Goal: Task Accomplishment & Management: Complete application form

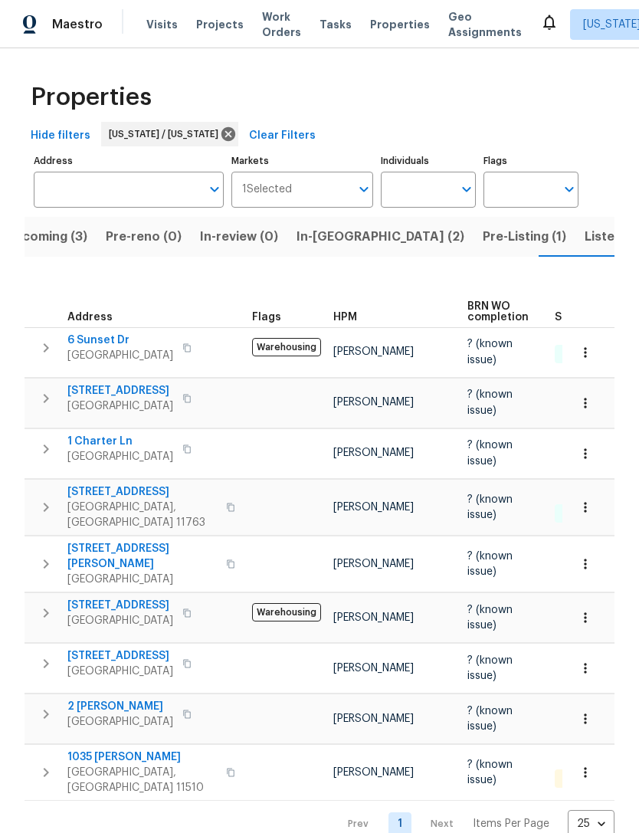
scroll to position [12, 0]
click at [585, 229] on span "Listed (20)" at bounding box center [618, 236] width 67 height 21
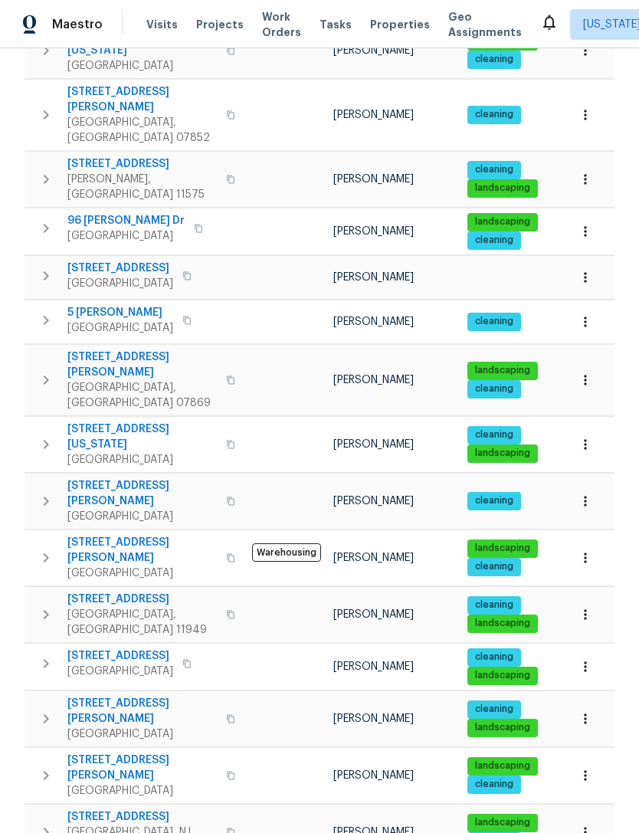
scroll to position [337, 0]
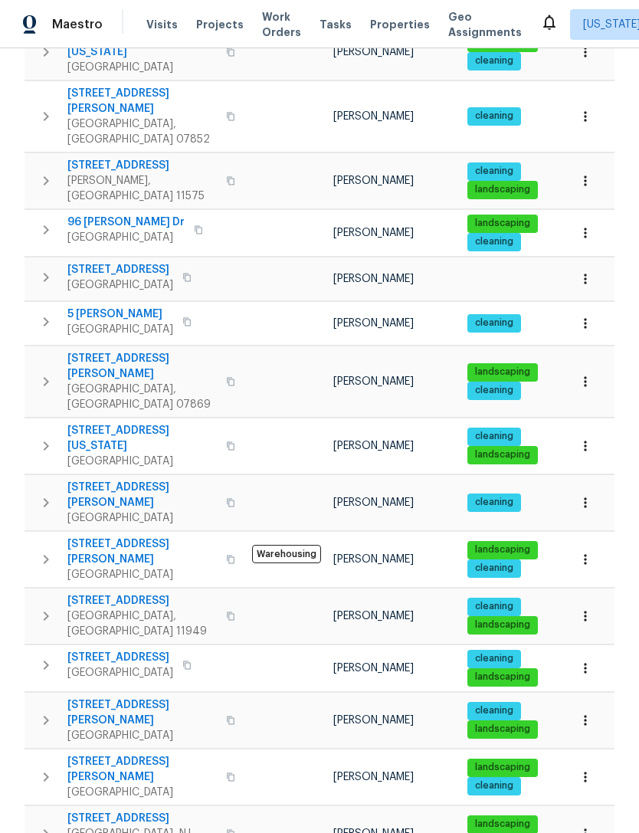
click at [99, 811] on span "[STREET_ADDRESS]" at bounding box center [141, 818] width 149 height 15
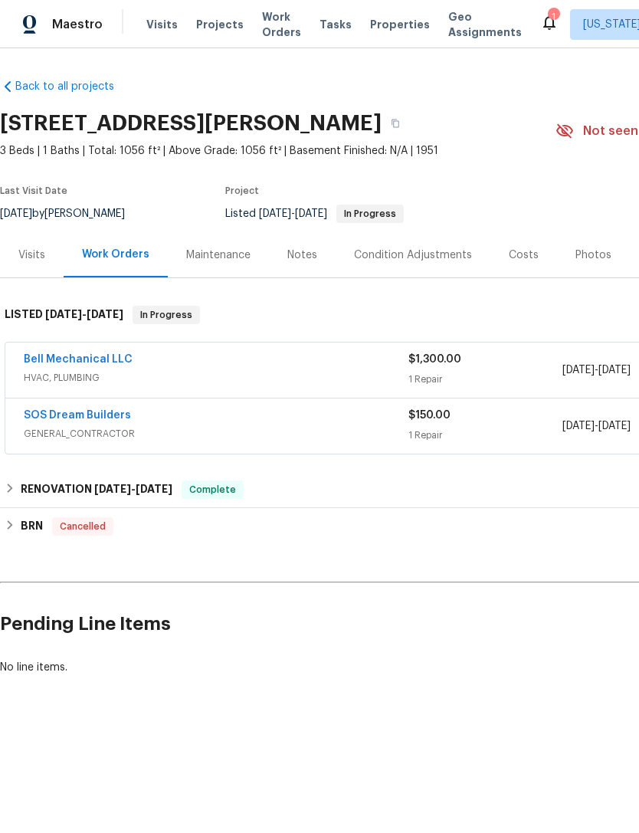
click at [38, 264] on div "Visits" at bounding box center [32, 254] width 64 height 45
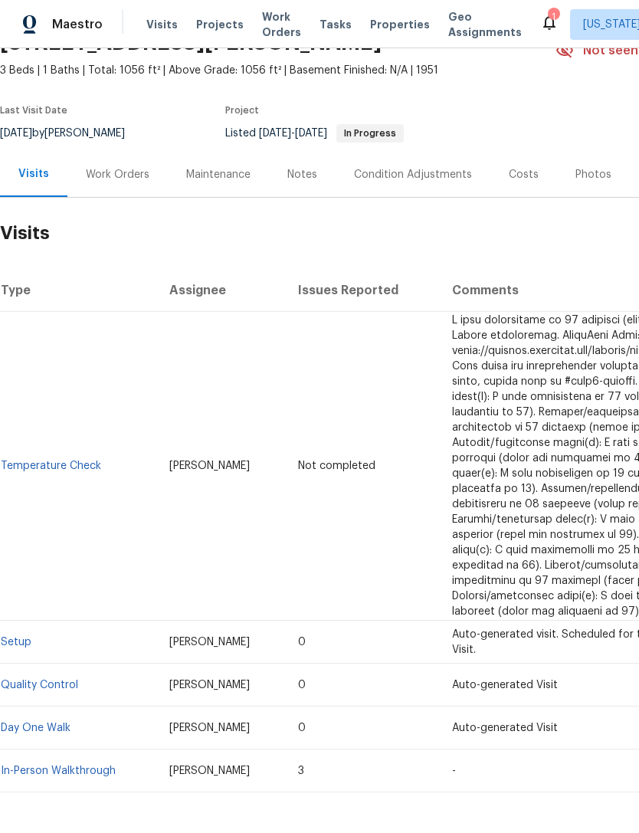
scroll to position [80, 0]
click at [25, 638] on link "Setup" at bounding box center [16, 643] width 31 height 11
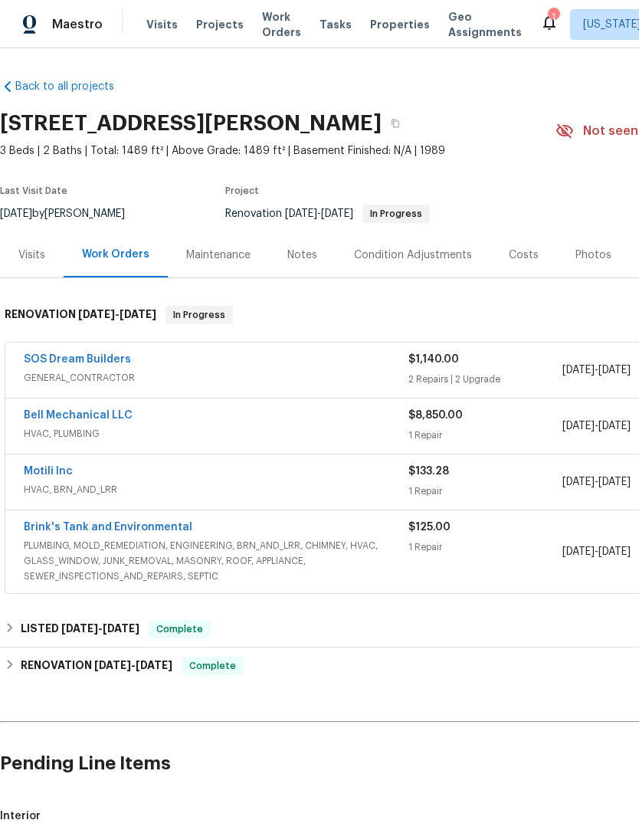
click at [262, 356] on div "SOS Dream Builders" at bounding box center [216, 361] width 385 height 18
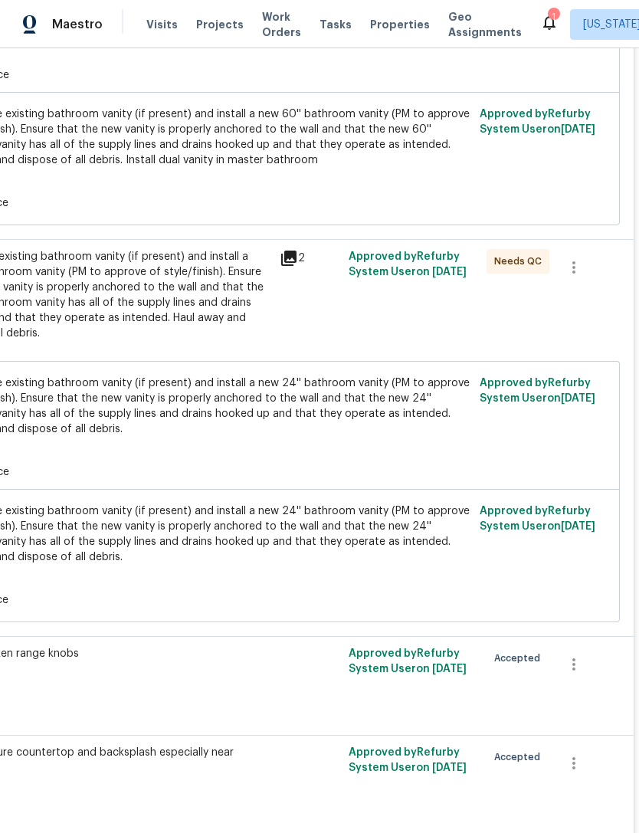
scroll to position [596, 227]
click at [201, 307] on div "Remove the existing bathroom vanity (if present) and install a new 24'' bathroo…" at bounding box center [103, 294] width 336 height 92
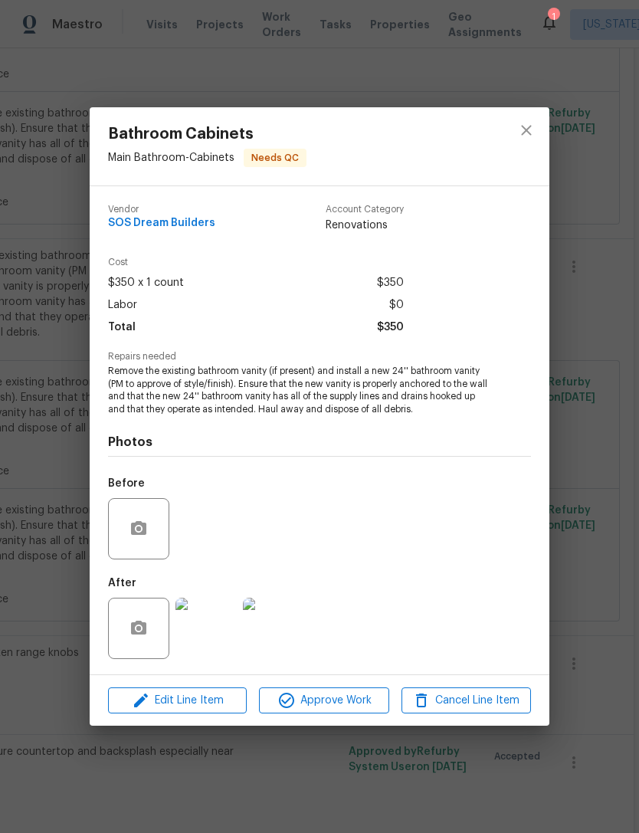
click at [217, 627] on img at bounding box center [206, 628] width 61 height 61
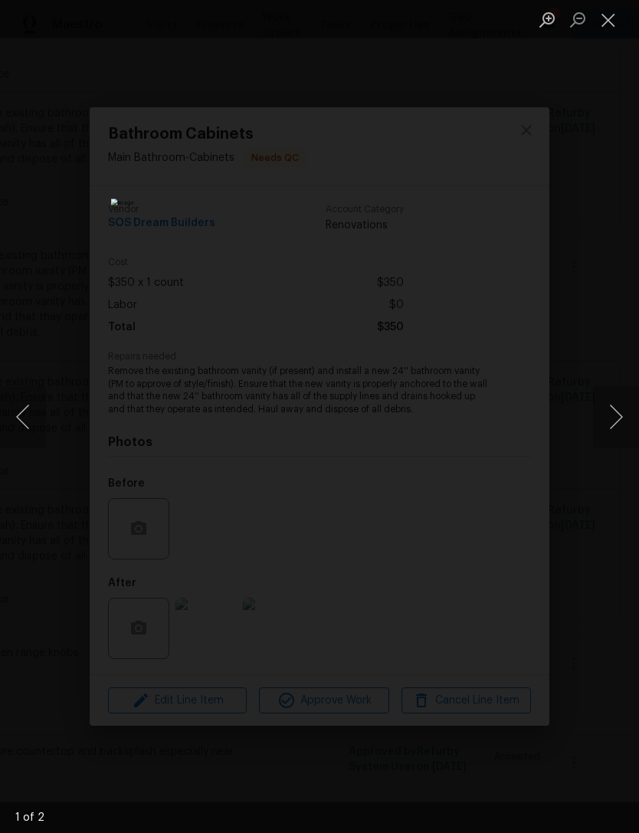
click at [599, 411] on button "Next image" at bounding box center [616, 416] width 46 height 61
click at [611, 31] on button "Close lightbox" at bounding box center [608, 19] width 31 height 27
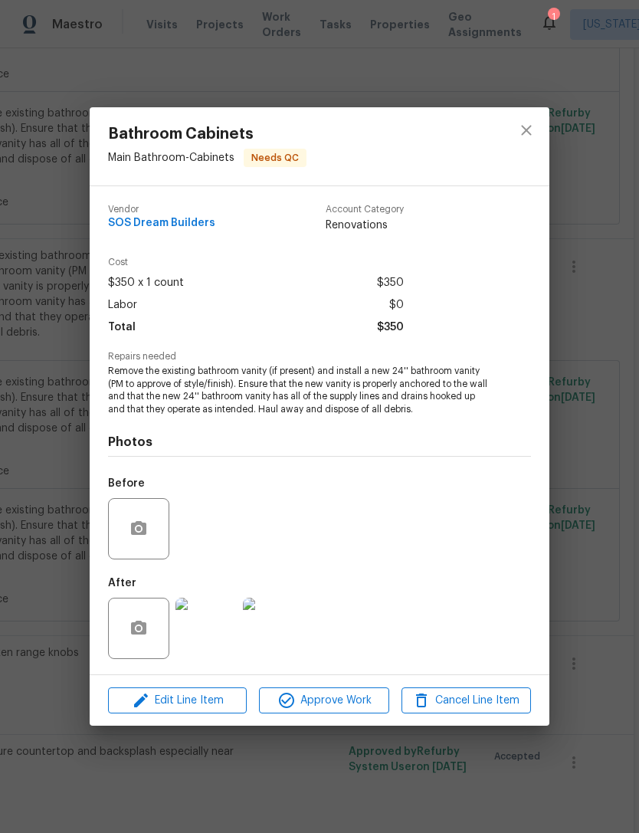
click at [572, 180] on div "Bathroom Cabinets Main Bathroom - Cabinets Needs QC Vendor SOS Dream Builders A…" at bounding box center [319, 416] width 639 height 833
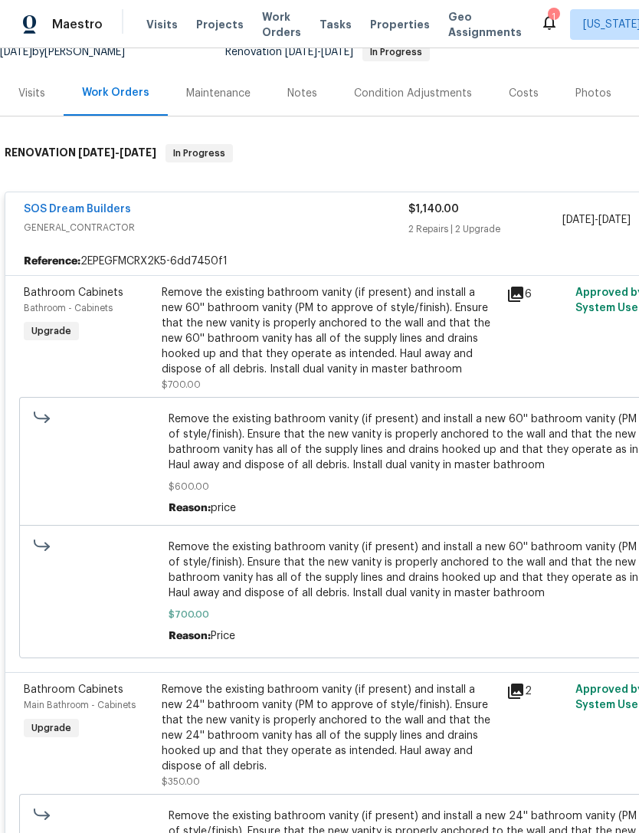
scroll to position [162, 0]
click at [362, 329] on div "Remove the existing bathroom vanity (if present) and install a new 60'' bathroo…" at bounding box center [330, 331] width 336 height 92
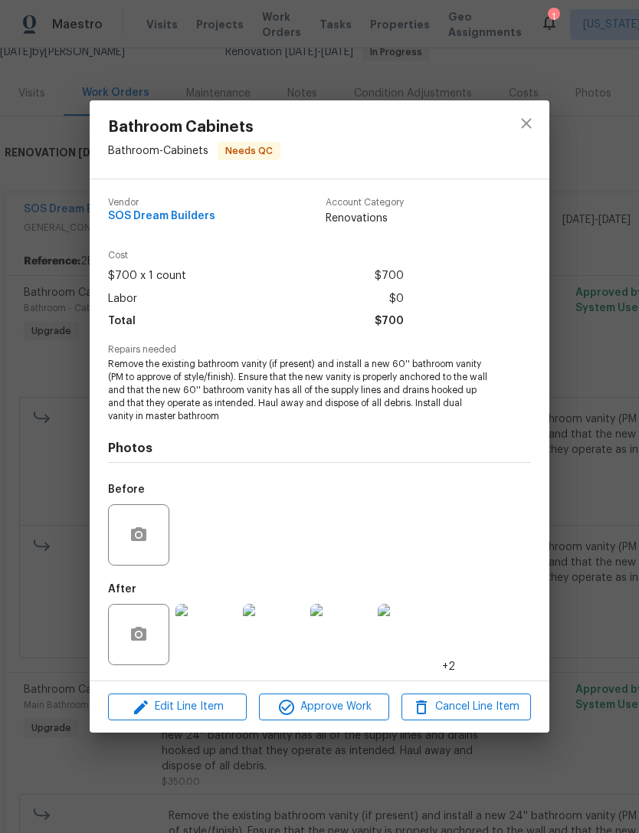
click at [206, 634] on img at bounding box center [206, 634] width 61 height 61
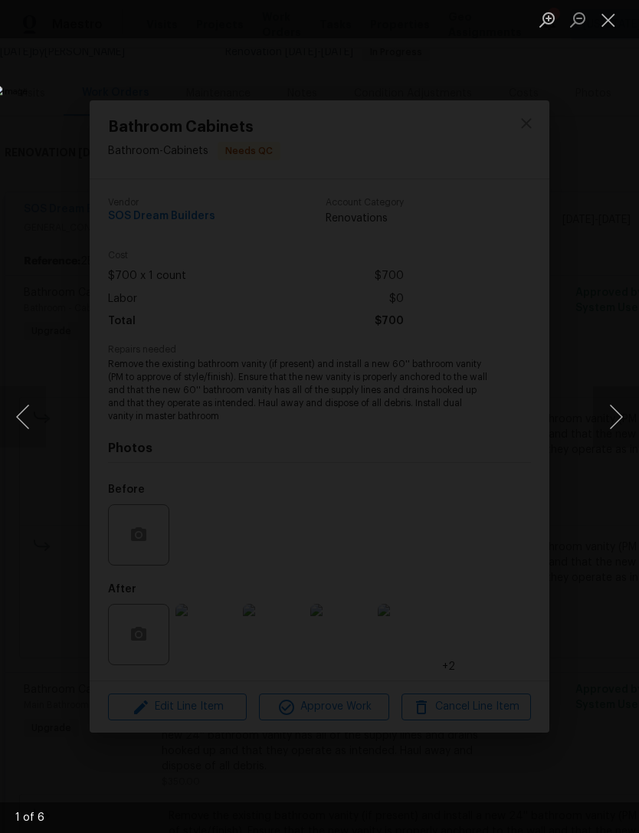
click at [598, 428] on button "Next image" at bounding box center [616, 416] width 46 height 61
click at [596, 429] on button "Next image" at bounding box center [616, 416] width 46 height 61
click at [612, 29] on button "Close lightbox" at bounding box center [608, 19] width 31 height 27
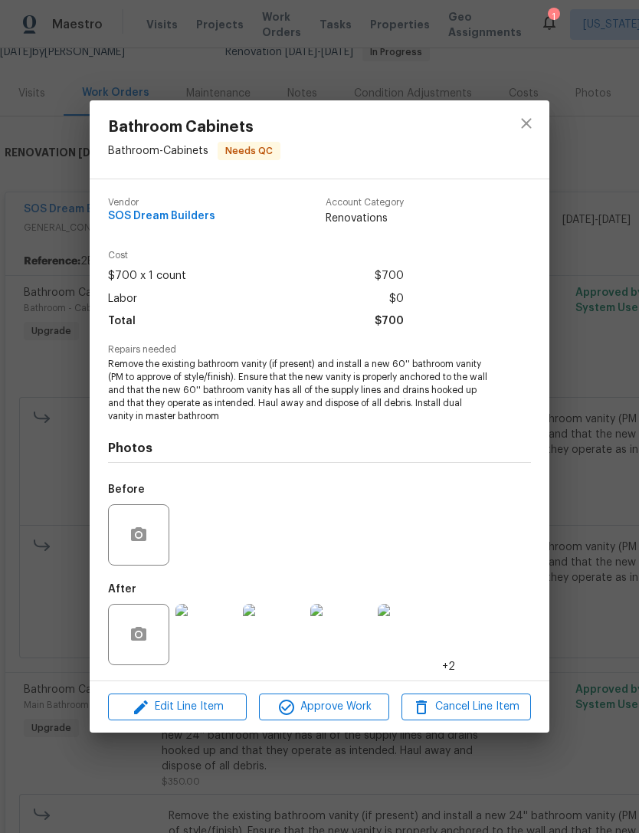
click at [592, 242] on div "Bathroom Cabinets Bathroom - Cabinets Needs QC Vendor SOS Dream Builders Accoun…" at bounding box center [319, 416] width 639 height 833
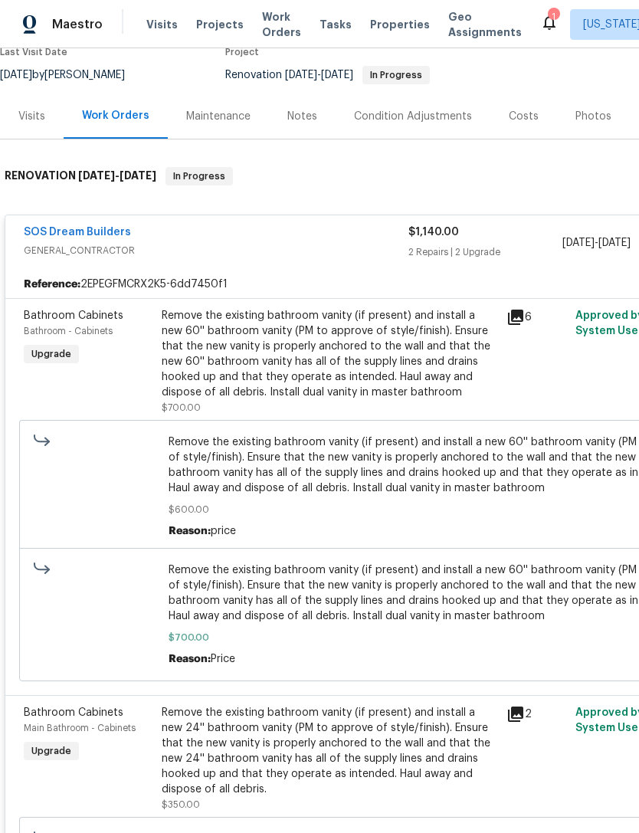
scroll to position [135, 0]
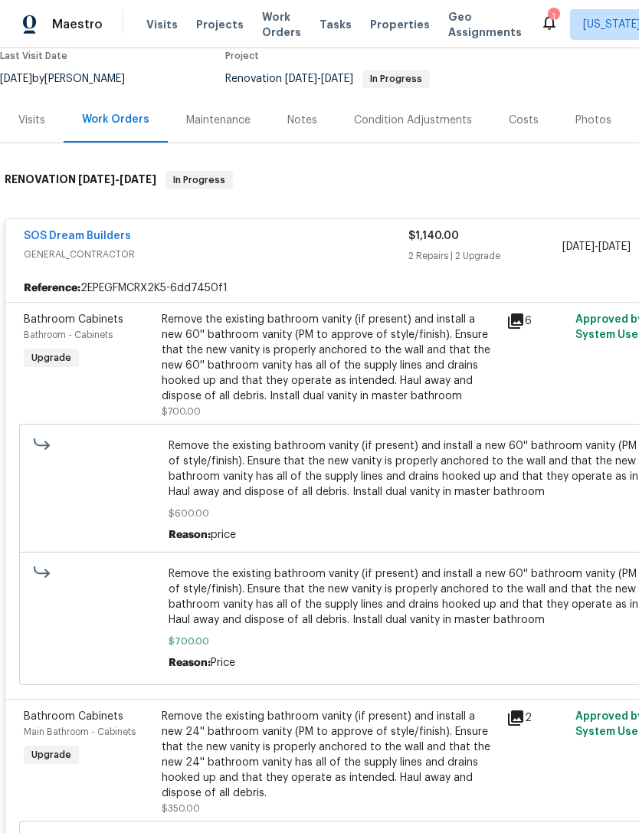
click at [113, 241] on link "SOS Dream Builders" at bounding box center [77, 236] width 107 height 11
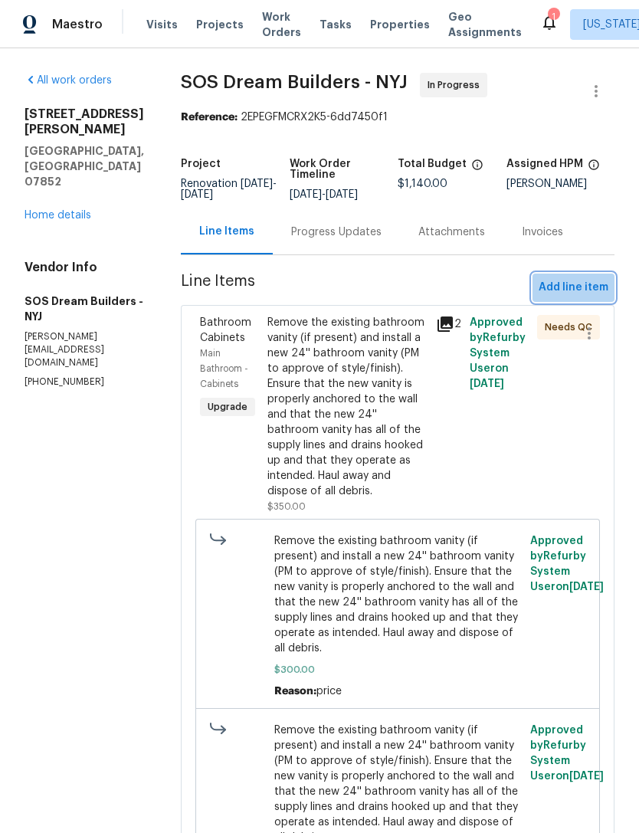
click at [580, 294] on span "Add line item" at bounding box center [574, 287] width 70 height 19
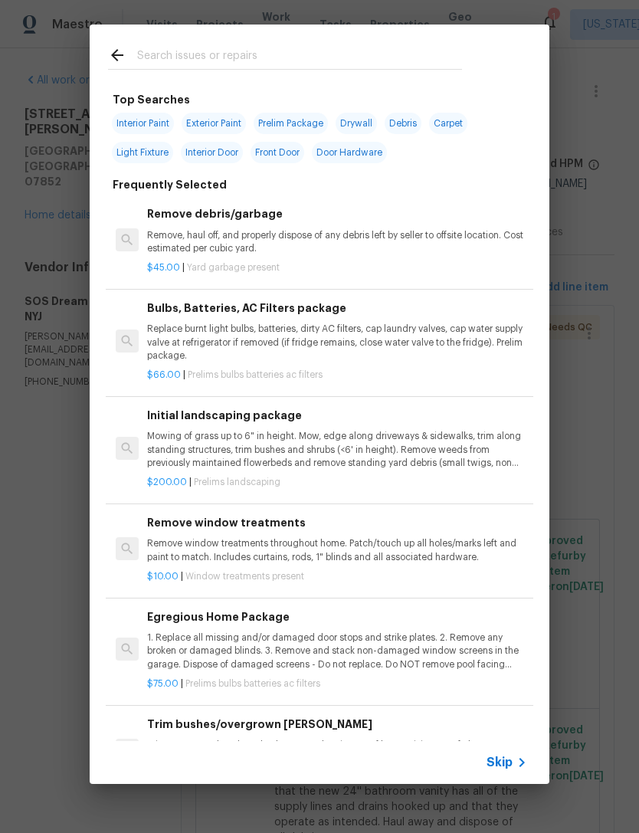
click at [403, 42] on div at bounding box center [285, 55] width 391 height 61
click at [364, 43] on div at bounding box center [285, 55] width 391 height 61
click at [317, 68] on input "text" at bounding box center [299, 57] width 325 height 23
click at [308, 61] on input "text" at bounding box center [299, 57] width 325 height 23
type input "Faucet"
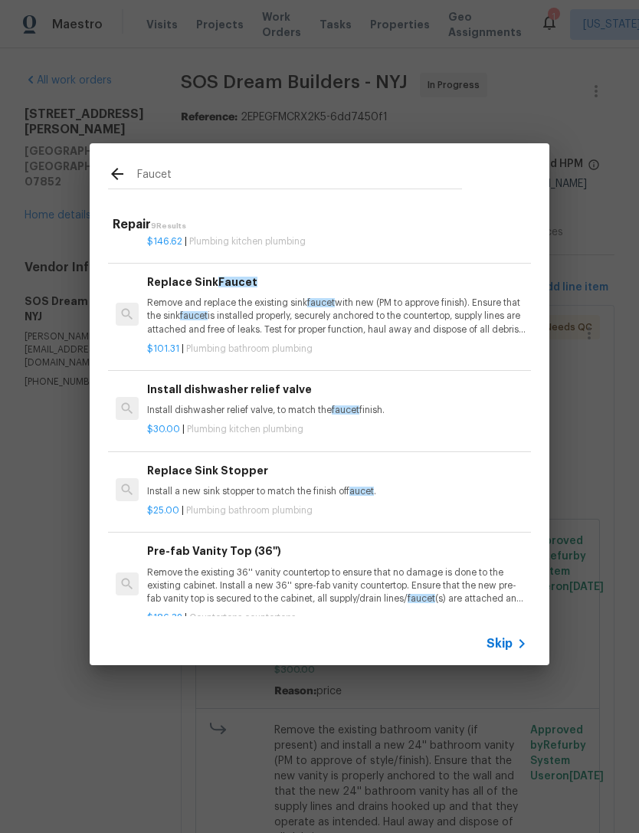
scroll to position [77, 0]
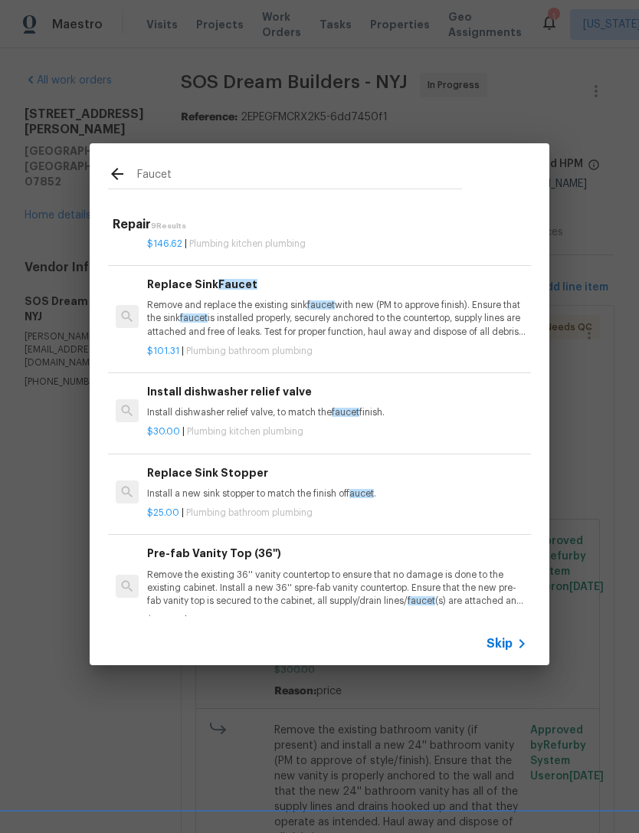
click at [407, 323] on p "Remove and replace the existing sink faucet with new (PM to approve finish). En…" at bounding box center [337, 318] width 380 height 39
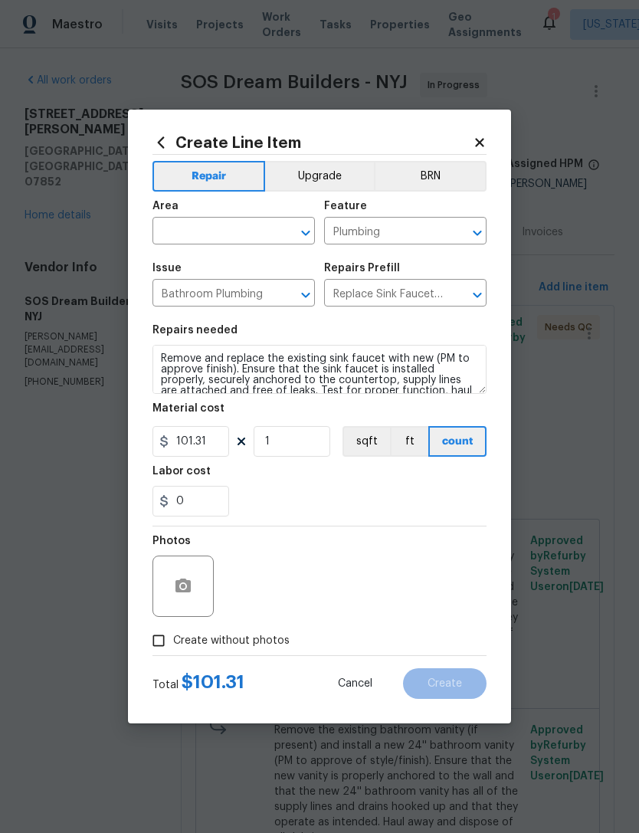
click at [254, 234] on input "text" at bounding box center [213, 233] width 120 height 24
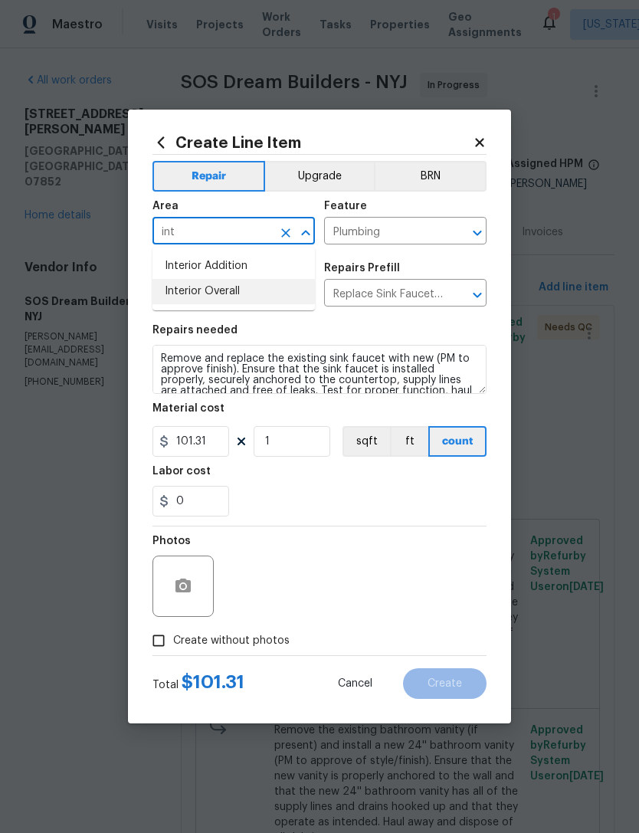
click at [277, 291] on li "Interior Overall" at bounding box center [234, 291] width 163 height 25
type input "Interior Overall"
click at [291, 445] on input "1" at bounding box center [292, 441] width 77 height 31
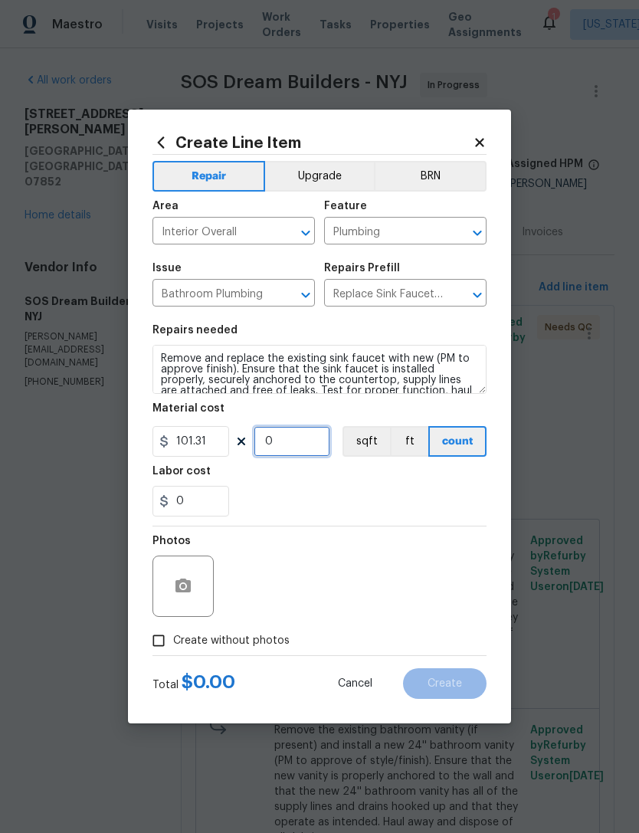
type input "2"
click at [214, 457] on input "101.31" at bounding box center [191, 441] width 77 height 31
type input "150"
click at [407, 486] on div "Labor cost" at bounding box center [320, 476] width 334 height 20
click at [270, 645] on span "Create without photos" at bounding box center [231, 641] width 117 height 16
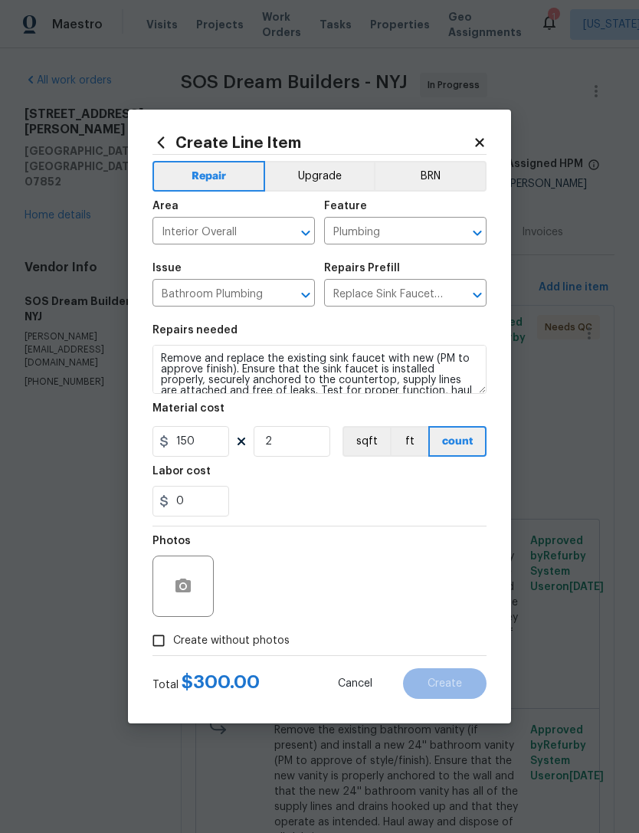
click at [173, 645] on input "Create without photos" at bounding box center [158, 640] width 29 height 29
checkbox input "true"
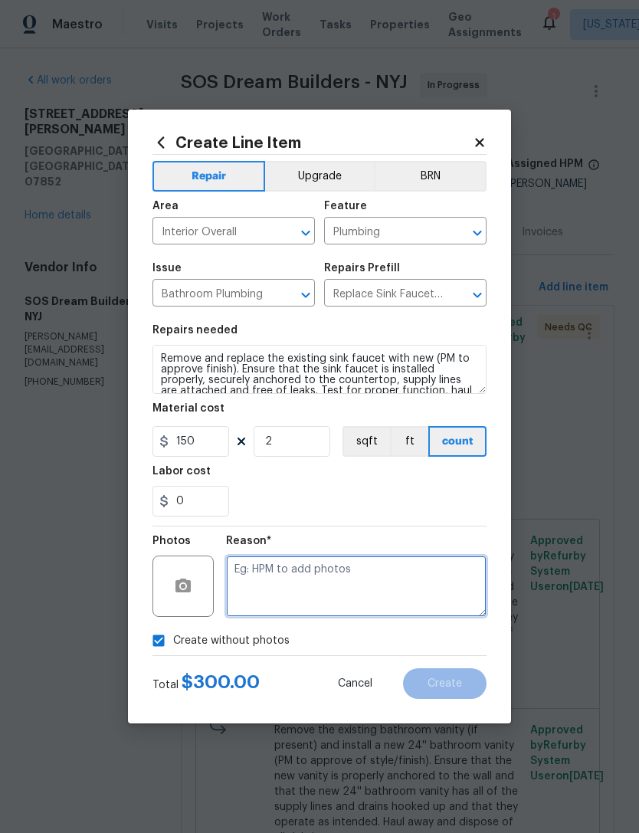
click at [360, 570] on textarea at bounding box center [356, 586] width 261 height 61
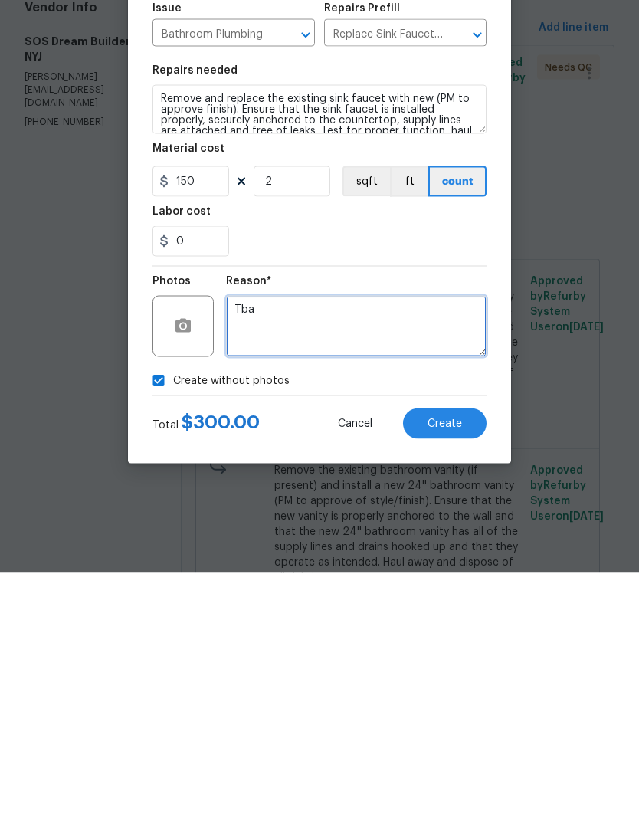
type textarea "Tba"
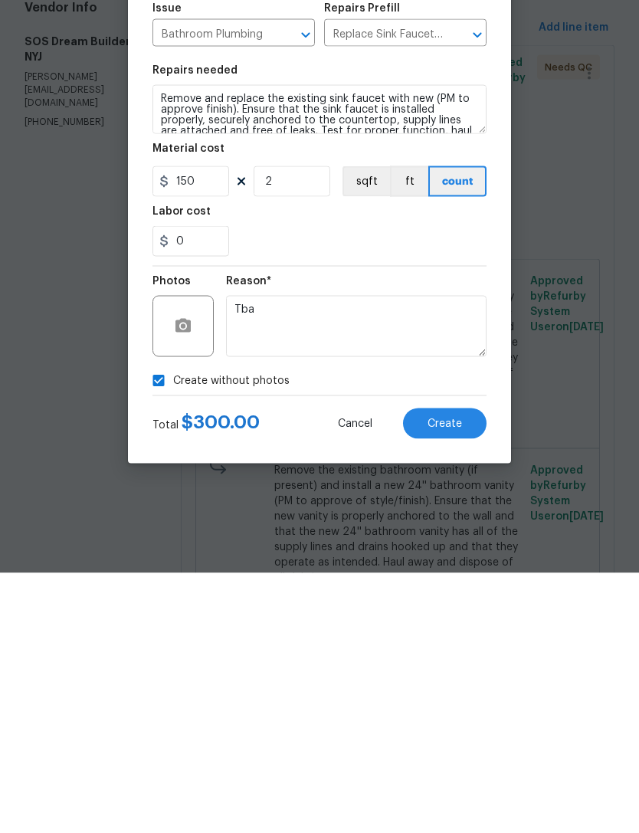
click at [455, 678] on span "Create" at bounding box center [445, 683] width 34 height 11
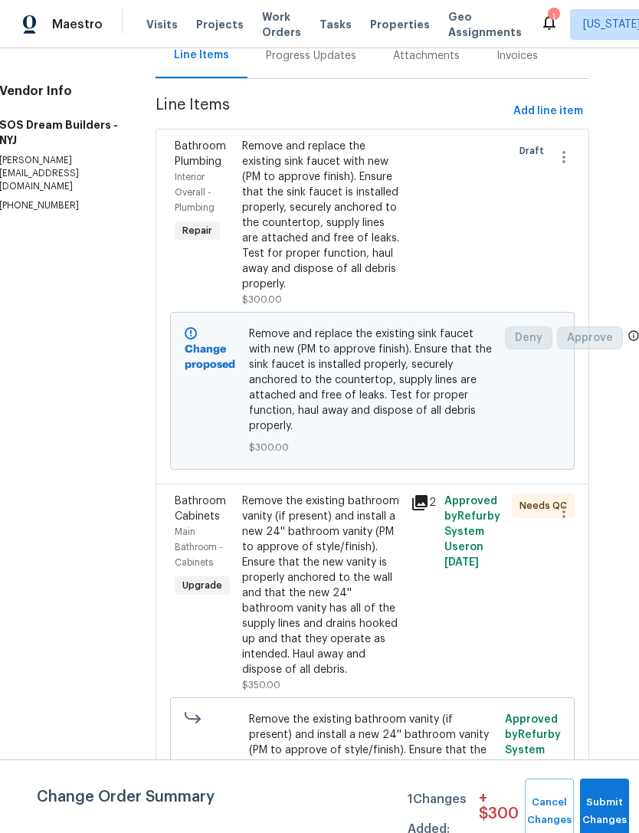
scroll to position [175, 25]
